Goal: Task Accomplishment & Management: Manage account settings

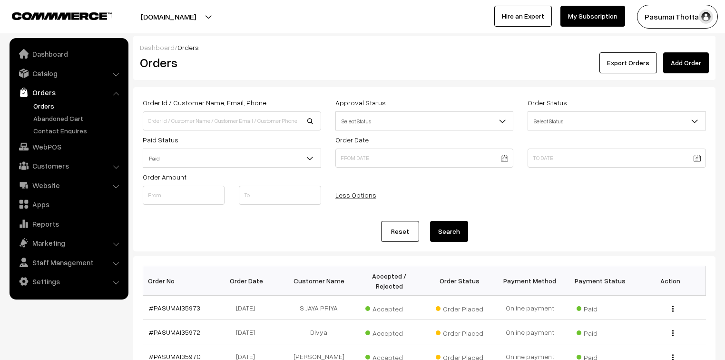
click at [189, 109] on div "Order Id / Customer Name, Email, Phone" at bounding box center [232, 114] width 178 height 34
click at [188, 117] on input at bounding box center [232, 120] width 178 height 19
type input "35553"
click at [430, 221] on button "Search" at bounding box center [449, 231] width 38 height 21
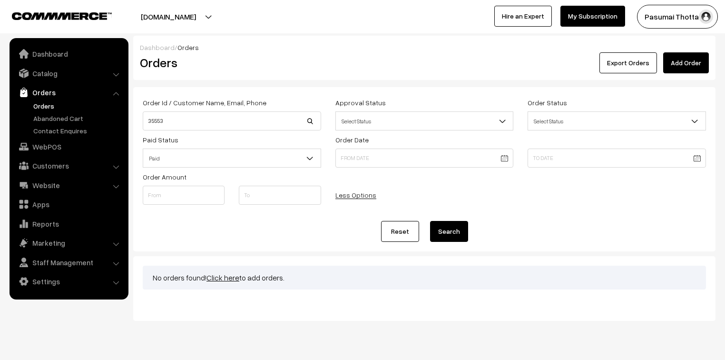
scroll to position [23, 0]
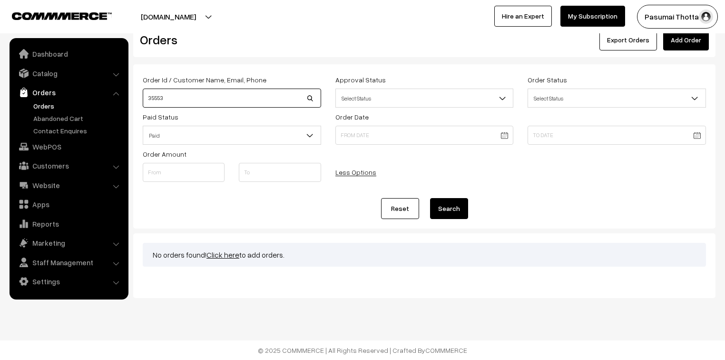
click at [183, 93] on input "35553" at bounding box center [232, 97] width 178 height 19
click at [179, 88] on div "Order Id / Customer Name, Email, Phone 35553" at bounding box center [232, 91] width 178 height 34
click at [177, 99] on input "35553" at bounding box center [232, 97] width 178 height 19
type input "3"
type input "35553"
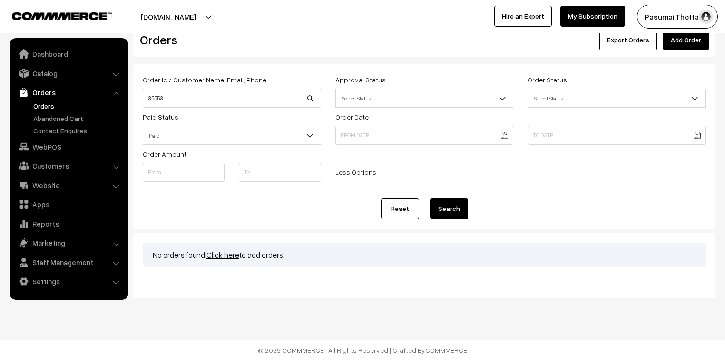
click at [457, 215] on button "Search" at bounding box center [449, 208] width 38 height 21
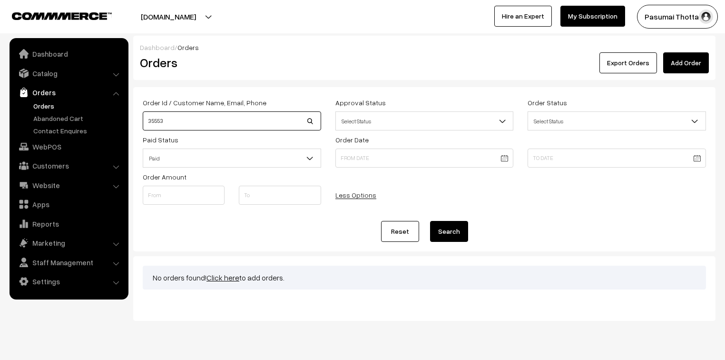
click at [187, 116] on input "35553" at bounding box center [232, 120] width 178 height 19
type input "3"
type input "6385851945"
click at [430, 221] on button "Search" at bounding box center [449, 231] width 38 height 21
click at [442, 230] on button "Search" at bounding box center [449, 231] width 38 height 21
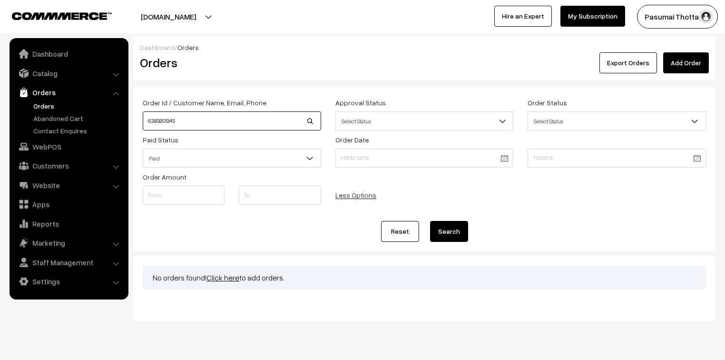
click at [220, 127] on input "6385851945" at bounding box center [232, 120] width 178 height 19
type input "6"
type input "35553"
click at [430, 221] on button "Search" at bounding box center [449, 231] width 38 height 21
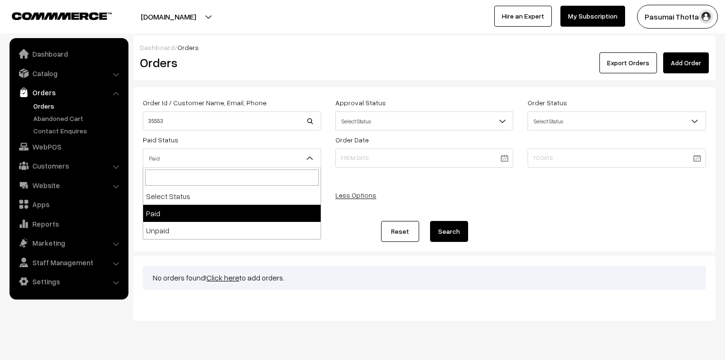
click at [226, 164] on span "Paid" at bounding box center [231, 158] width 177 height 17
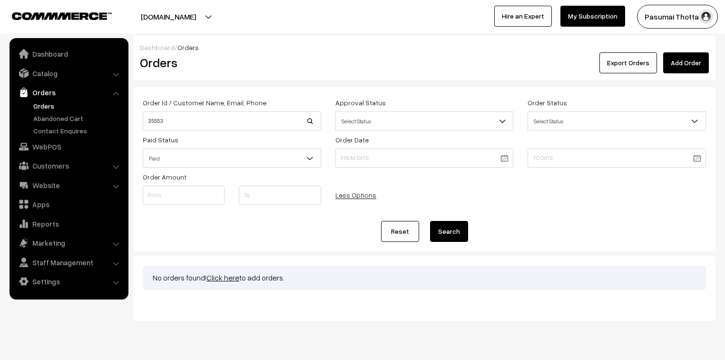
click at [442, 232] on button "Search" at bounding box center [449, 231] width 38 height 21
drag, startPoint x: 189, startPoint y: 120, endPoint x: 143, endPoint y: 120, distance: 45.7
click at [143, 120] on input "35553" at bounding box center [232, 120] width 178 height 19
click at [203, 121] on input "35553" at bounding box center [232, 120] width 178 height 19
type input "3"
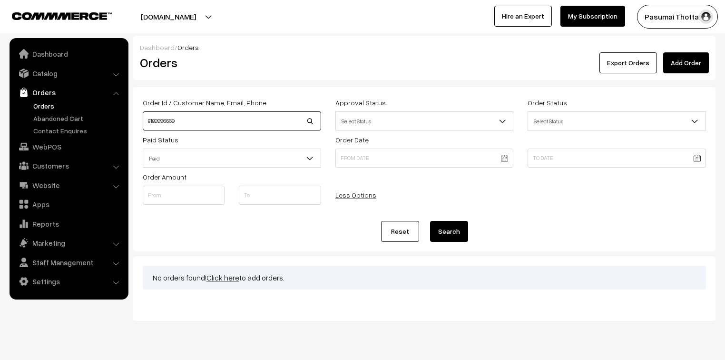
type input "8189996669"
click at [430, 221] on button "Search" at bounding box center [449, 231] width 38 height 21
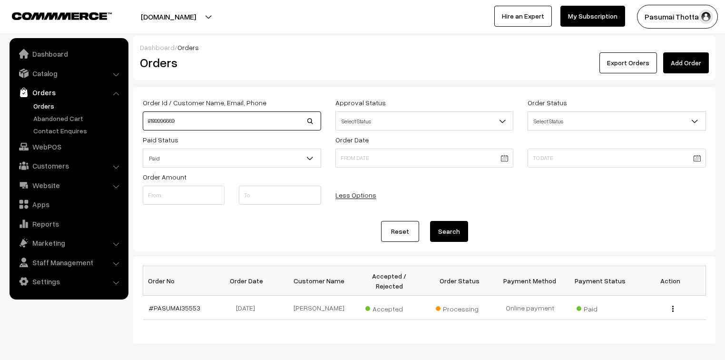
drag, startPoint x: 199, startPoint y: 123, endPoint x: 145, endPoint y: 124, distance: 54.7
click at [145, 124] on input "8189996669" at bounding box center [232, 120] width 178 height 19
type input "9789291978"
click at [430, 221] on button "Search" at bounding box center [449, 231] width 38 height 21
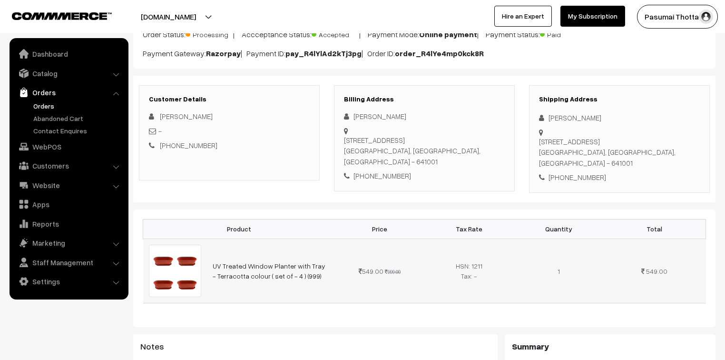
scroll to position [76, 0]
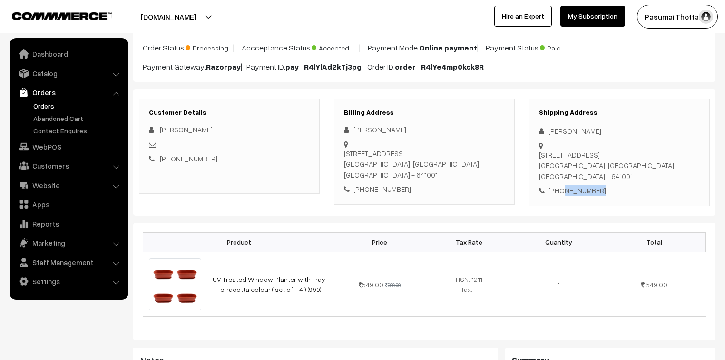
drag, startPoint x: 560, startPoint y: 177, endPoint x: 607, endPoint y: 184, distance: 47.6
click at [607, 185] on div "+91 8189996669" at bounding box center [619, 190] width 161 height 11
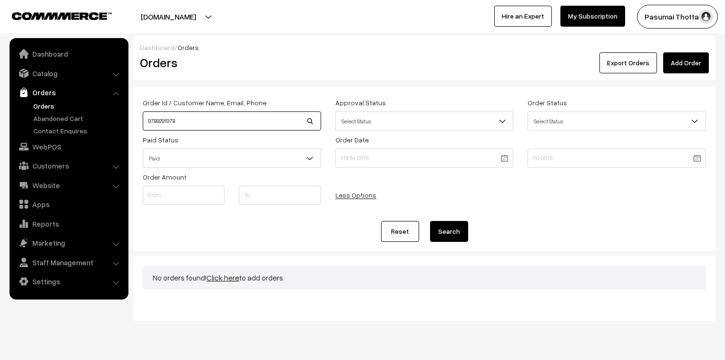
drag, startPoint x: 165, startPoint y: 120, endPoint x: 140, endPoint y: 116, distance: 25.0
click at [140, 116] on div "Order Id / Customer Name, Email, Phone 9789291978" at bounding box center [232, 114] width 193 height 34
type input "[PERSON_NAME]"
click at [430, 221] on button "Search" at bounding box center [449, 231] width 38 height 21
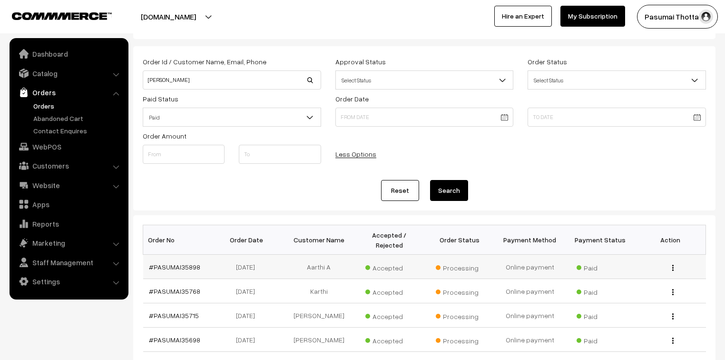
scroll to position [38, 0]
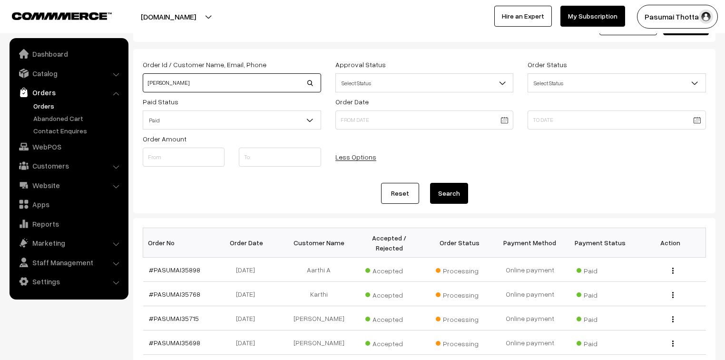
drag, startPoint x: 175, startPoint y: 84, endPoint x: 129, endPoint y: 85, distance: 45.7
click at [129, 85] on div "Dashboard / Orders Orders Export Orders Add Order Order Id / Customer Name, Ema…" at bounding box center [362, 285] width 725 height 575
type input "9"
type input "8284595186"
click at [430, 183] on button "Search" at bounding box center [449, 193] width 38 height 21
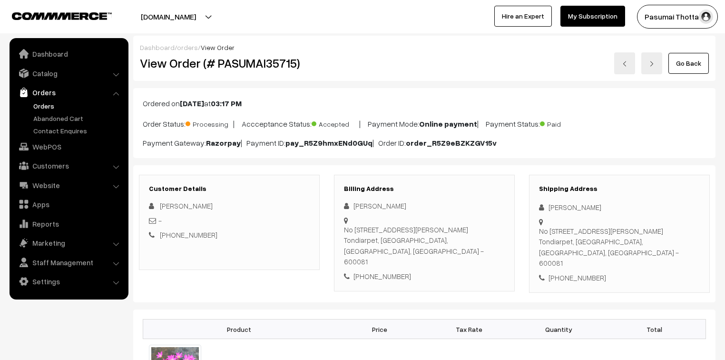
scroll to position [76, 0]
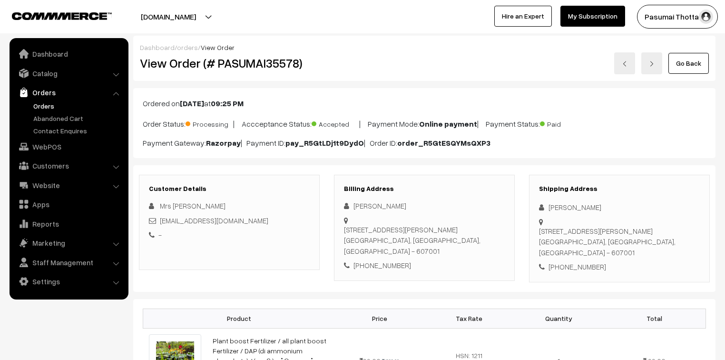
scroll to position [76, 0]
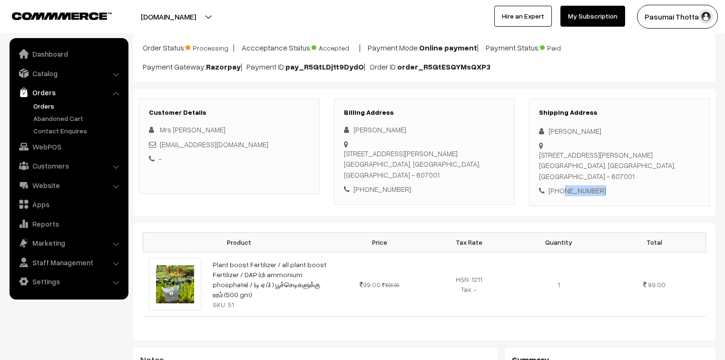
drag, startPoint x: 560, startPoint y: 191, endPoint x: 621, endPoint y: 188, distance: 60.9
click at [621, 188] on div "+91 9789291978" at bounding box center [619, 190] width 161 height 11
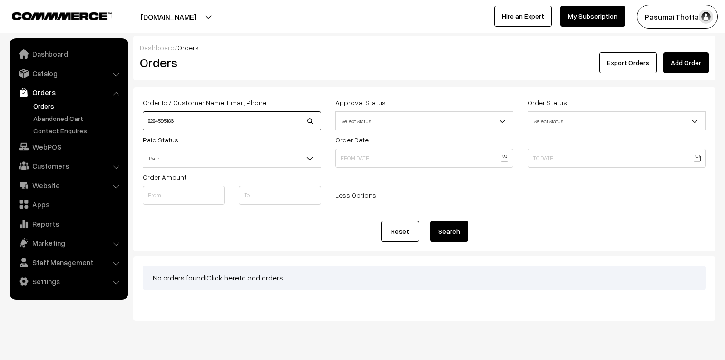
drag, startPoint x: 181, startPoint y: 121, endPoint x: 143, endPoint y: 121, distance: 38.1
click at [143, 121] on input "8284595186" at bounding box center [232, 120] width 178 height 19
type input "35641"
click at [430, 221] on button "Search" at bounding box center [449, 231] width 38 height 21
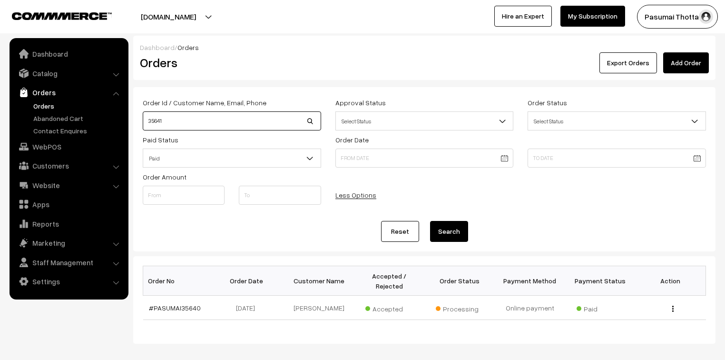
click at [176, 122] on input "35641" at bounding box center [232, 120] width 178 height 19
type input "35642"
click at [430, 221] on button "Search" at bounding box center [449, 231] width 38 height 21
drag, startPoint x: 183, startPoint y: 123, endPoint x: 139, endPoint y: 122, distance: 43.8
click at [139, 122] on div "Order Id / Customer Name, Email, Phone 35642" at bounding box center [232, 114] width 193 height 34
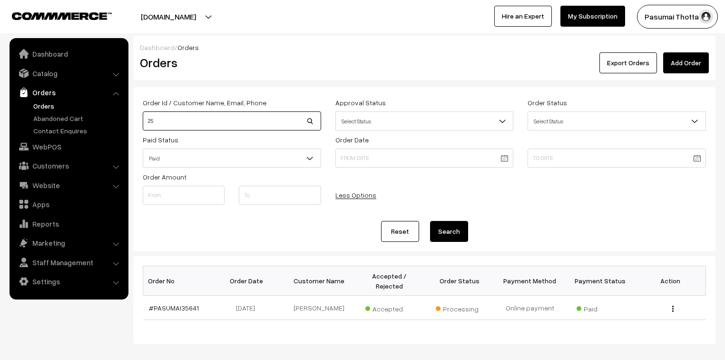
type input "2"
type input "35826"
click at [430, 221] on button "Search" at bounding box center [449, 231] width 38 height 21
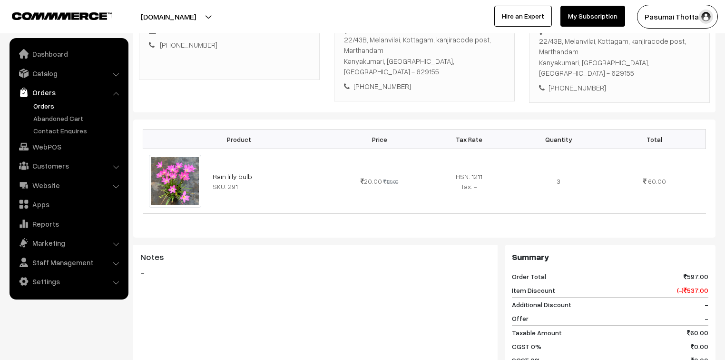
scroll to position [114, 0]
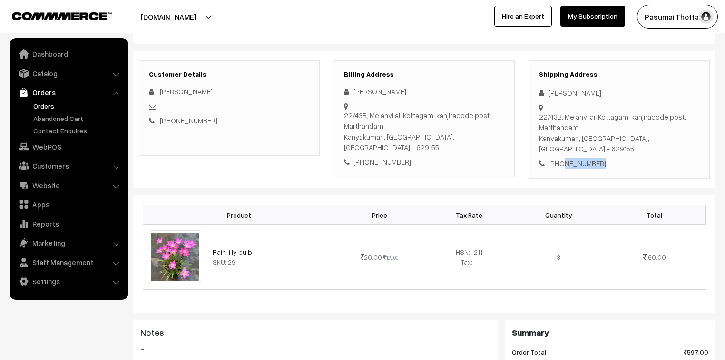
drag, startPoint x: 560, startPoint y: 152, endPoint x: 597, endPoint y: 152, distance: 37.6
click at [597, 158] on div "[PHONE_NUMBER]" at bounding box center [619, 163] width 161 height 11
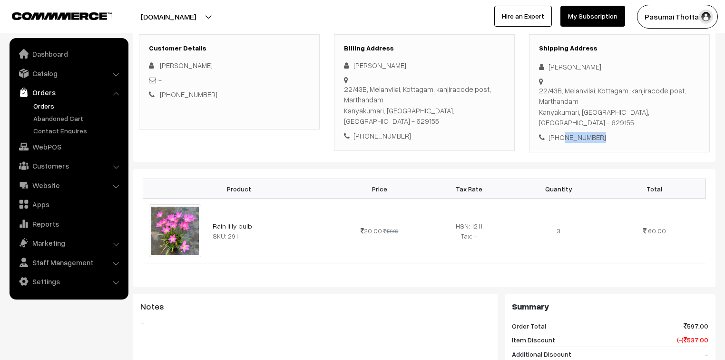
scroll to position [152, 0]
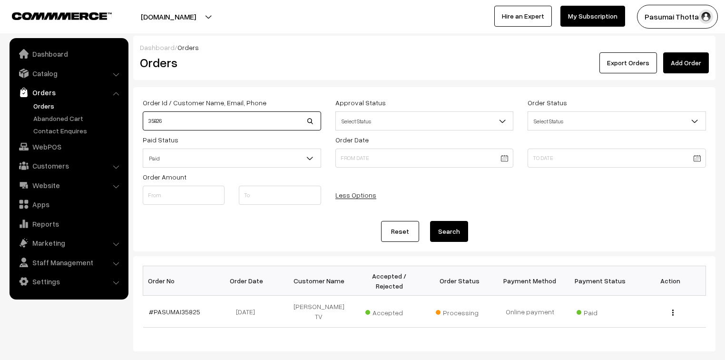
drag, startPoint x: 169, startPoint y: 120, endPoint x: 142, endPoint y: 121, distance: 26.7
click at [142, 121] on div "Order Id / Customer Name, Email, Phone 35826" at bounding box center [232, 114] width 193 height 34
click at [430, 221] on button "Search" at bounding box center [449, 231] width 38 height 21
drag, startPoint x: 194, startPoint y: 122, endPoint x: 138, endPoint y: 118, distance: 55.8
click at [138, 118] on div "Order Id / Customer Name, Email, Phone 35826" at bounding box center [232, 114] width 193 height 34
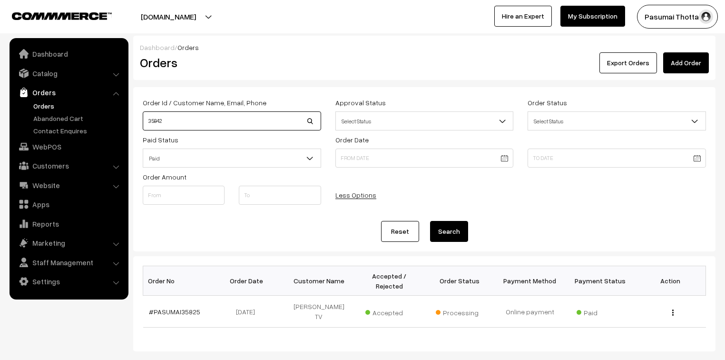
type input "35842"
click at [430, 221] on button "Search" at bounding box center [449, 231] width 38 height 21
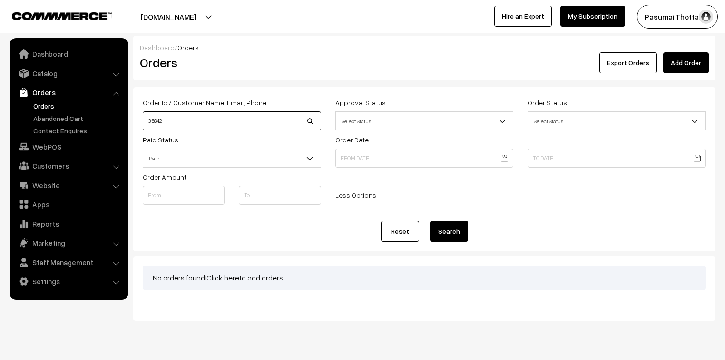
drag, startPoint x: 177, startPoint y: 118, endPoint x: 144, endPoint y: 116, distance: 32.9
click at [144, 116] on input "35842" at bounding box center [232, 120] width 178 height 19
click at [177, 121] on input at bounding box center [232, 120] width 178 height 19
type input "35641"
click at [430, 221] on button "Search" at bounding box center [449, 231] width 38 height 21
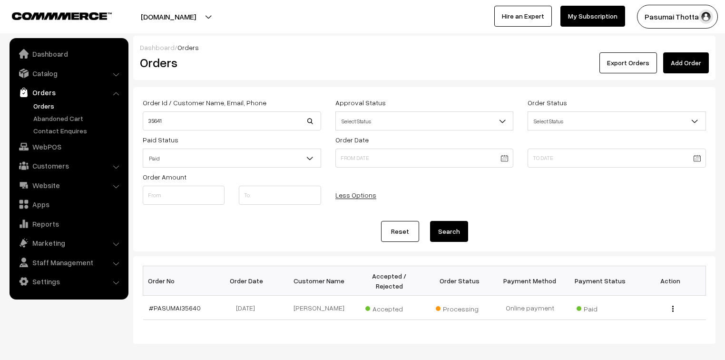
click at [475, 57] on div "Export Orders Add Order" at bounding box center [521, 62] width 374 height 21
click at [139, 120] on div "Order Id / Customer Name, Email, Phone 35641" at bounding box center [232, 114] width 193 height 34
type input "35514"
click at [430, 221] on button "Search" at bounding box center [449, 231] width 38 height 21
click at [168, 121] on input "35514" at bounding box center [232, 120] width 178 height 19
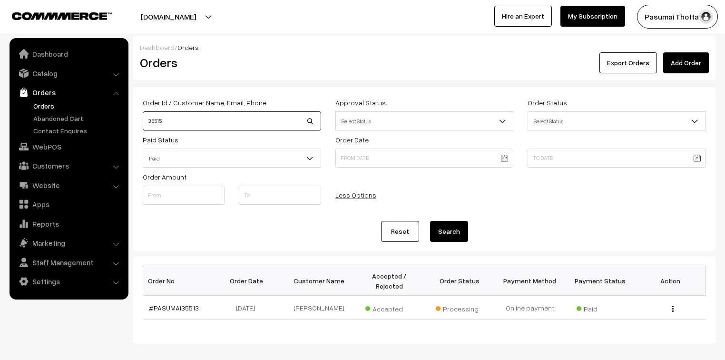
type input "35515"
click at [430, 221] on button "Search" at bounding box center [449, 231] width 38 height 21
drag, startPoint x: 199, startPoint y: 119, endPoint x: 117, endPoint y: 121, distance: 81.8
click at [117, 121] on body "Thank you for showing interest. Our team will call you shortly. Close [DOMAIN_N…" at bounding box center [362, 202] width 725 height 405
type input "35970"
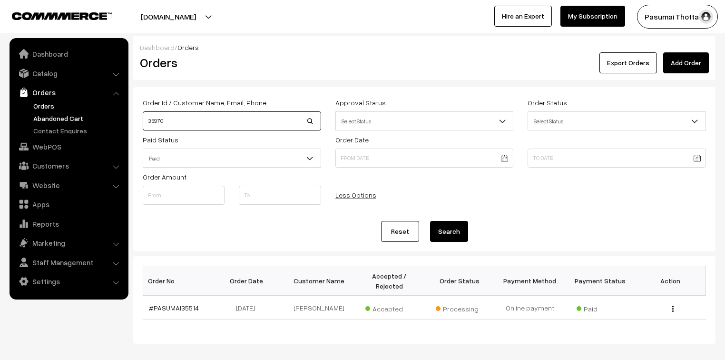
click at [430, 221] on button "Search" at bounding box center [449, 231] width 38 height 21
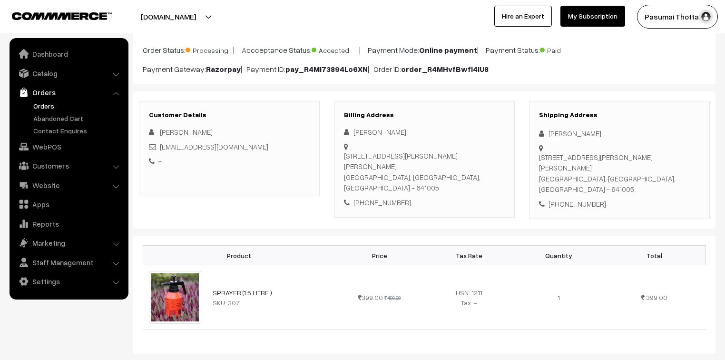
scroll to position [114, 0]
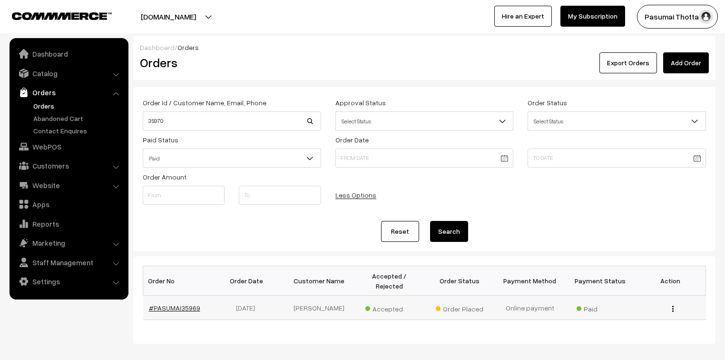
click at [192, 304] on link "#PASUMAI35969" at bounding box center [174, 308] width 51 height 8
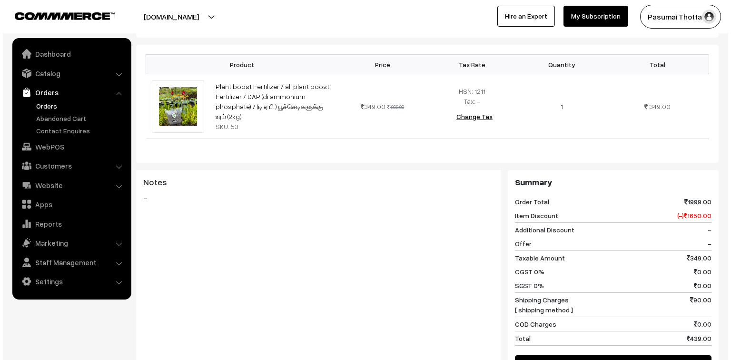
scroll to position [343, 0]
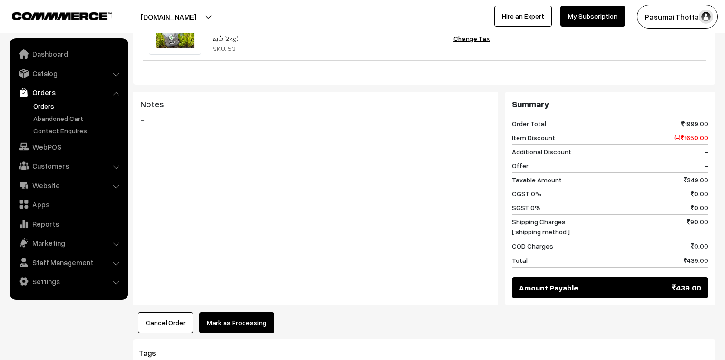
click at [230, 312] on button "Mark as Processing" at bounding box center [236, 322] width 75 height 21
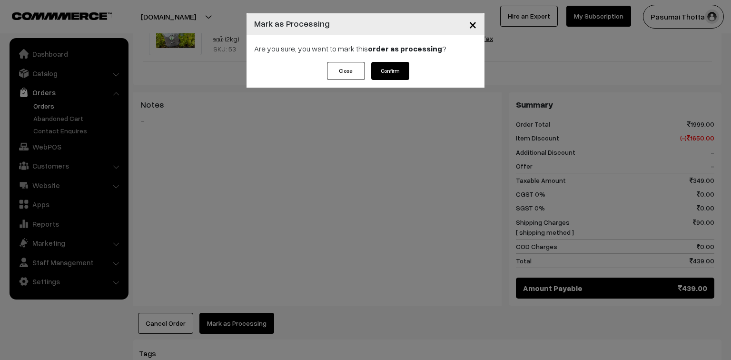
drag, startPoint x: 397, startPoint y: 60, endPoint x: 397, endPoint y: 69, distance: 8.1
click at [397, 67] on div "× Mark as Processing Are you sure, you want to mark this order as processing ? …" at bounding box center [365, 50] width 238 height 74
click at [397, 69] on button "Confirm" at bounding box center [390, 71] width 38 height 18
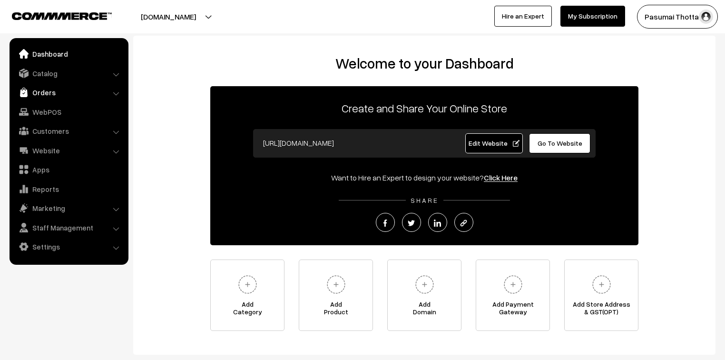
click at [30, 93] on link "Orders" at bounding box center [68, 92] width 113 height 17
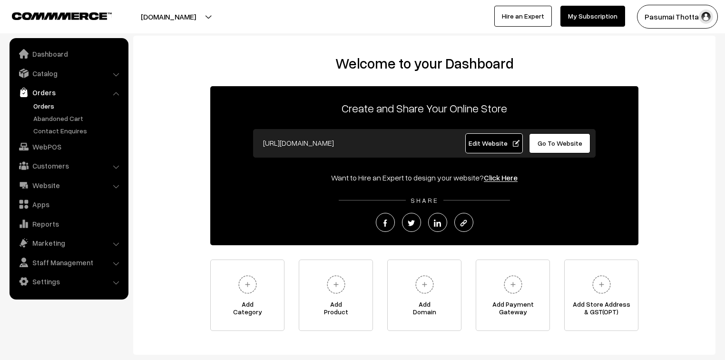
click at [51, 105] on link "Orders" at bounding box center [78, 106] width 94 height 10
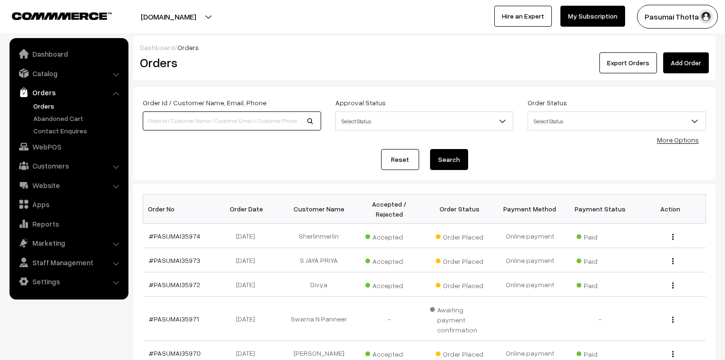
click at [151, 122] on input at bounding box center [232, 120] width 178 height 19
type input "9444305404"
click at [430, 149] on button "Search" at bounding box center [449, 159] width 38 height 21
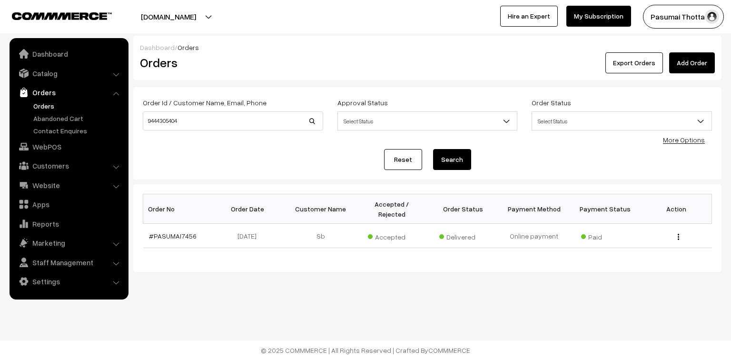
click at [53, 108] on link "Orders" at bounding box center [78, 106] width 94 height 10
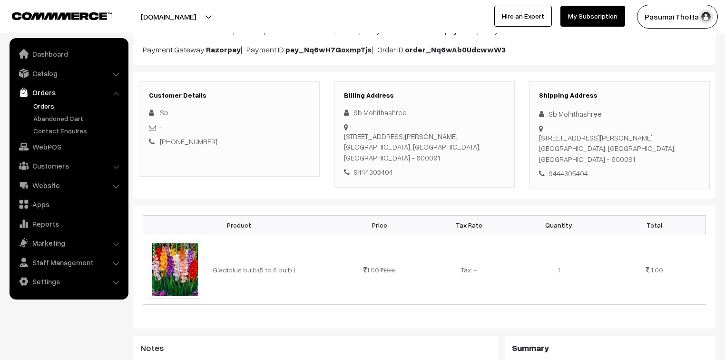
scroll to position [38, 0]
